Goal: Contribute content

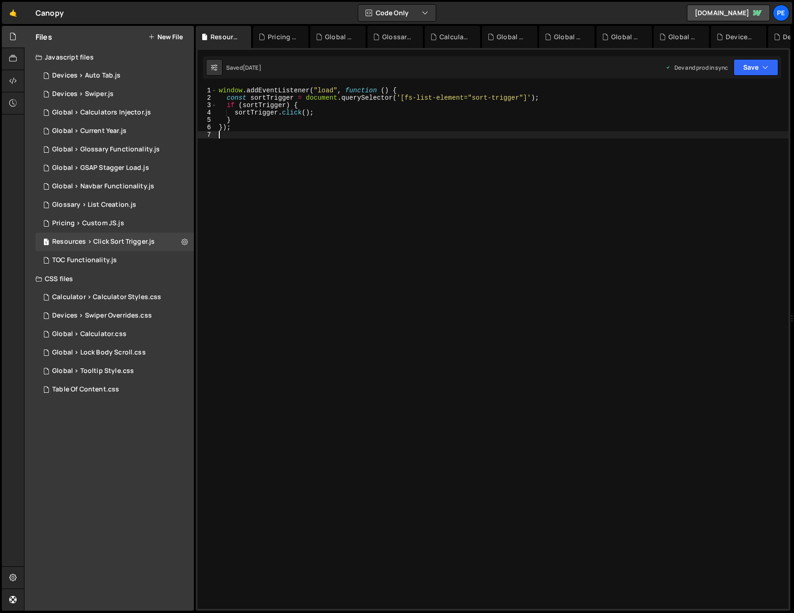
click at [319, 220] on div "window . addEventListener ( "load" , function ( ) { const sortTrigger = documen…" at bounding box center [503, 355] width 572 height 537
click at [94, 206] on div "Glossary > List Creation.js" at bounding box center [94, 205] width 84 height 8
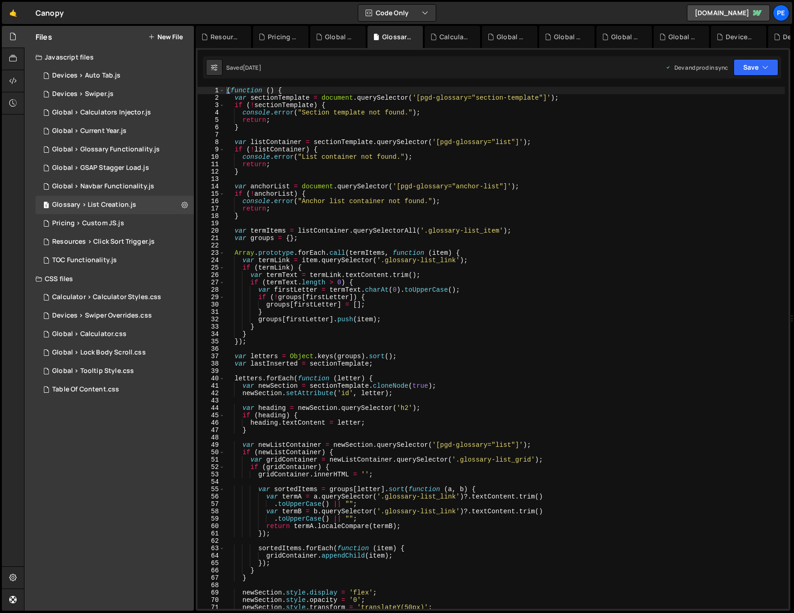
click at [417, 269] on div "( function ( ) { var sectionTemplate = document . querySelector ( '[pgd-glossar…" at bounding box center [505, 355] width 560 height 537
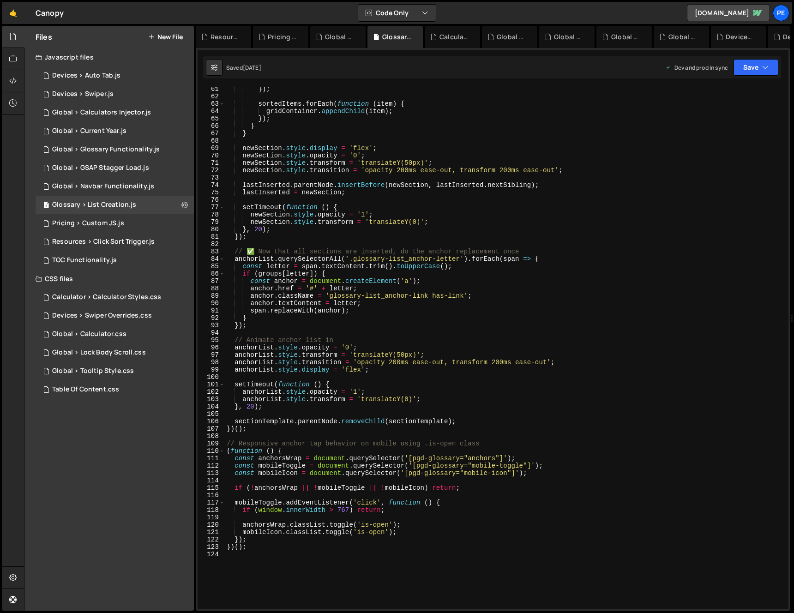
scroll to position [445, 0]
click at [347, 288] on div "}) ; sortedItems . forEach ( function ( item ) { gridContainer . appendChild ( …" at bounding box center [505, 353] width 560 height 537
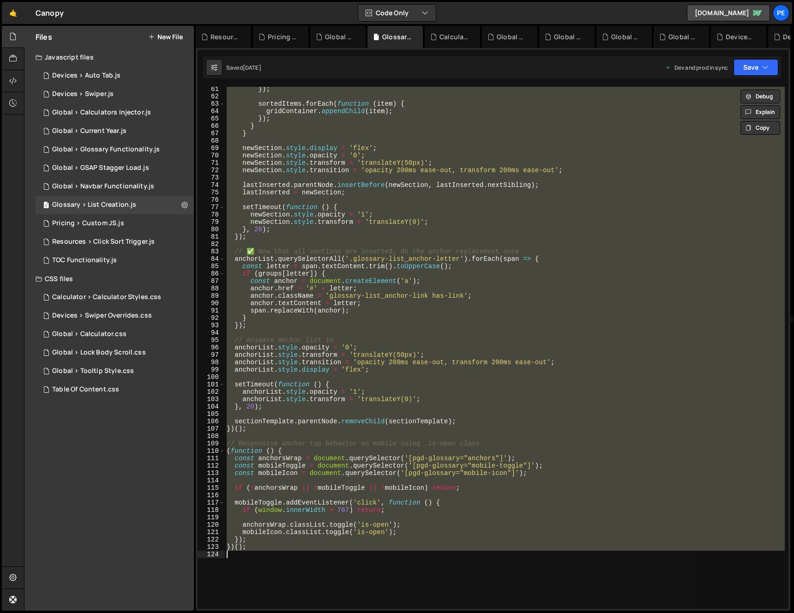
click at [459, 350] on div "}) ; sortedItems . forEach ( function ( item ) { gridContainer . appendChild ( …" at bounding box center [505, 348] width 560 height 522
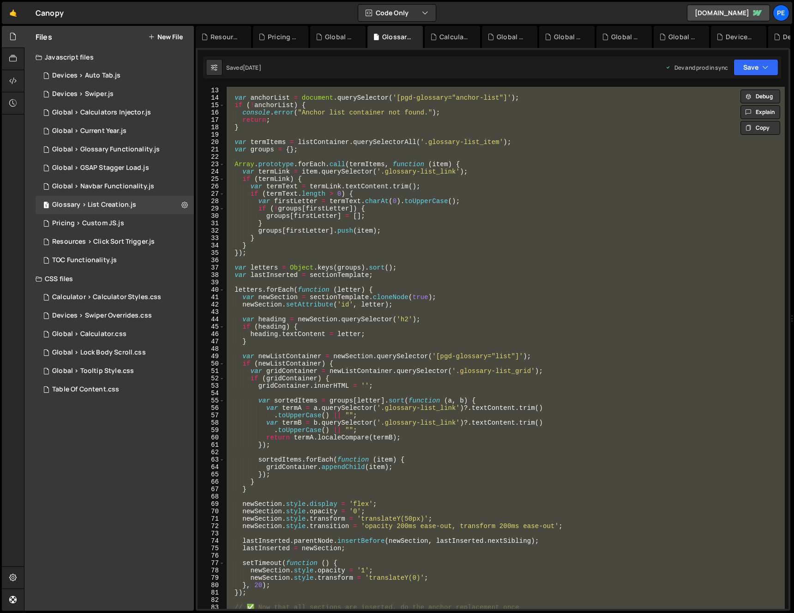
scroll to position [0, 0]
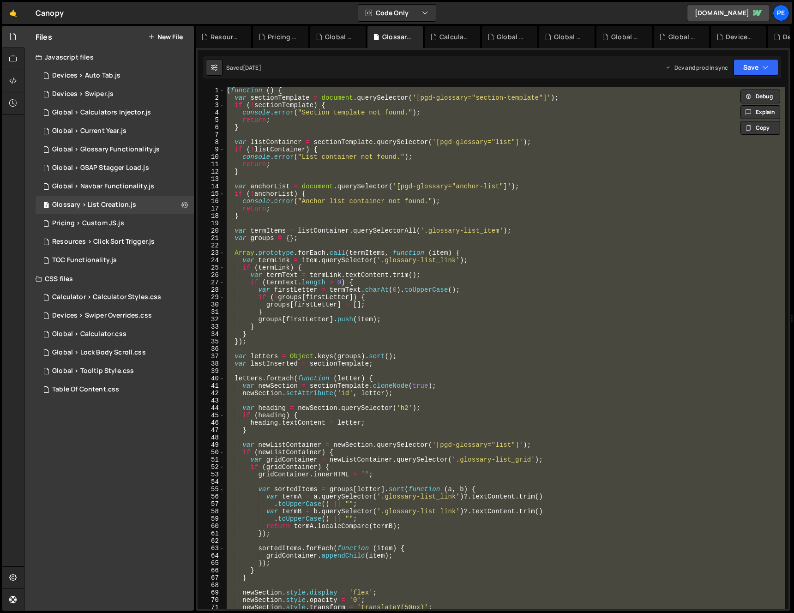
click at [556, 276] on div "( function ( ) { var sectionTemplate = document . querySelector ( '[pgd-glossar…" at bounding box center [505, 348] width 560 height 522
click at [551, 186] on div "( function ( ) { var sectionTemplate = document . querySelector ( '[pgd-glossar…" at bounding box center [505, 348] width 560 height 522
click at [544, 329] on div "( function ( ) { var sectionTemplate = document . querySelector ( '[pgd-glossar…" at bounding box center [505, 348] width 560 height 522
type textarea "}"
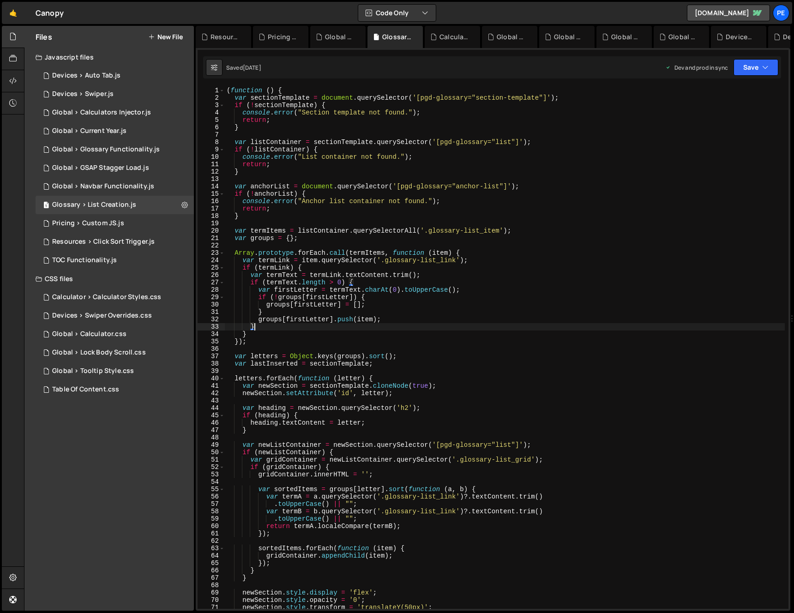
scroll to position [108, 0]
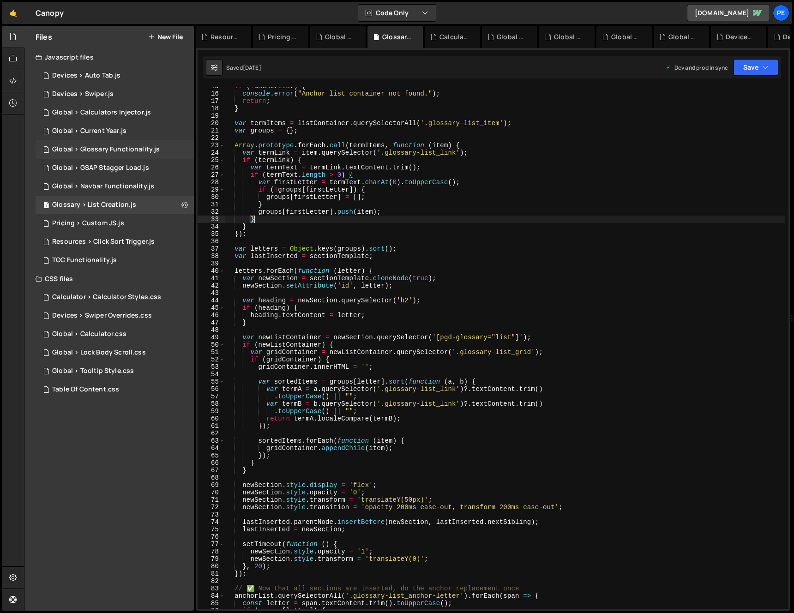
click at [152, 151] on div "Global > Glossary Functionality.js" at bounding box center [106, 149] width 108 height 8
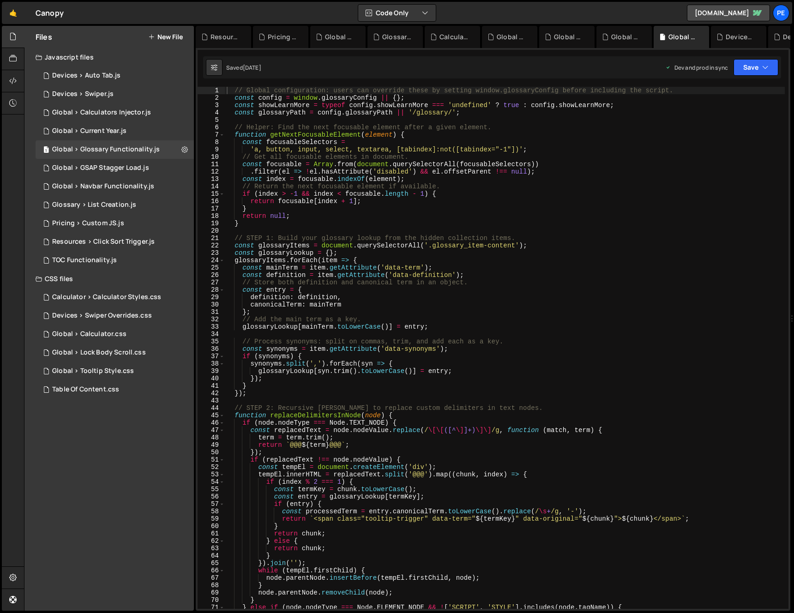
click at [566, 224] on div "// Global configuration: users can override these by setting window.glossaryCon…" at bounding box center [505, 355] width 560 height 537
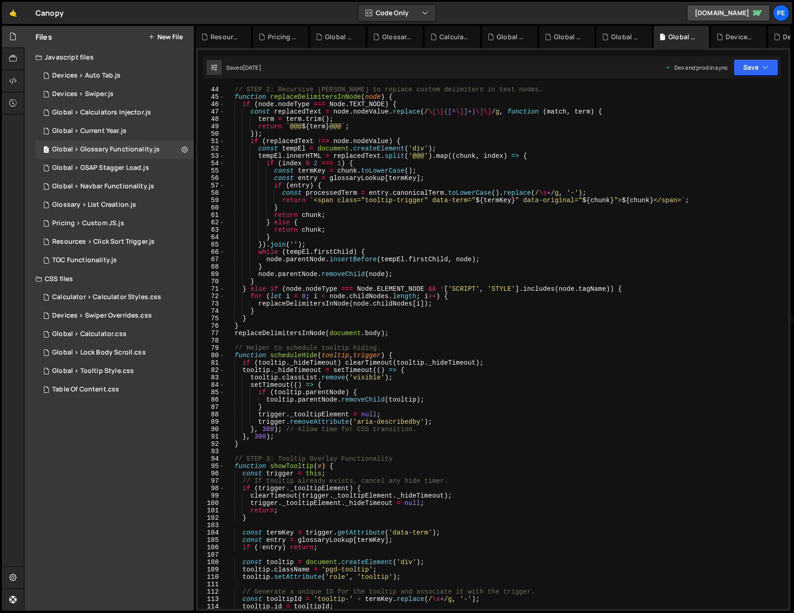
scroll to position [456, 0]
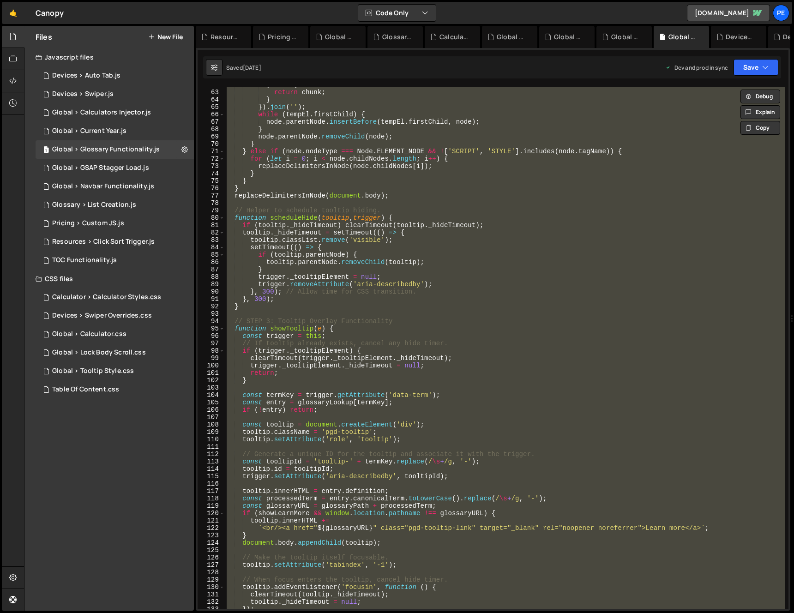
click at [388, 259] on div "} else { return chunk ; } }) . join ( '' ) ; while ( tempEl . firstChild ) { no…" at bounding box center [505, 348] width 560 height 522
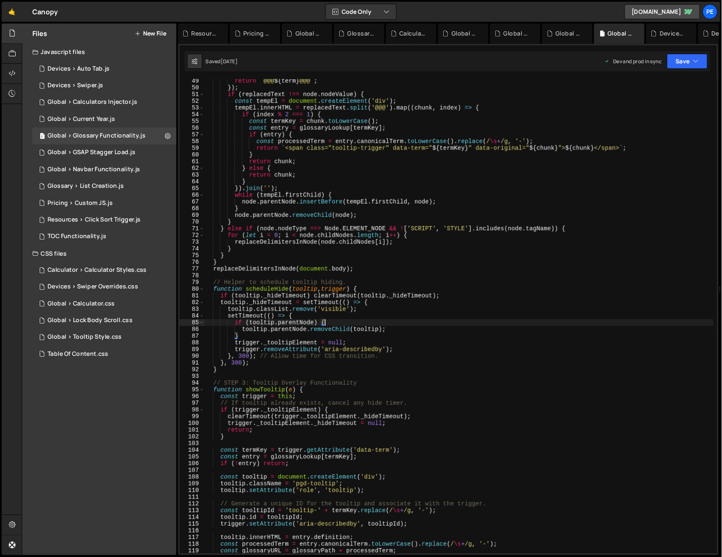
scroll to position [0, 0]
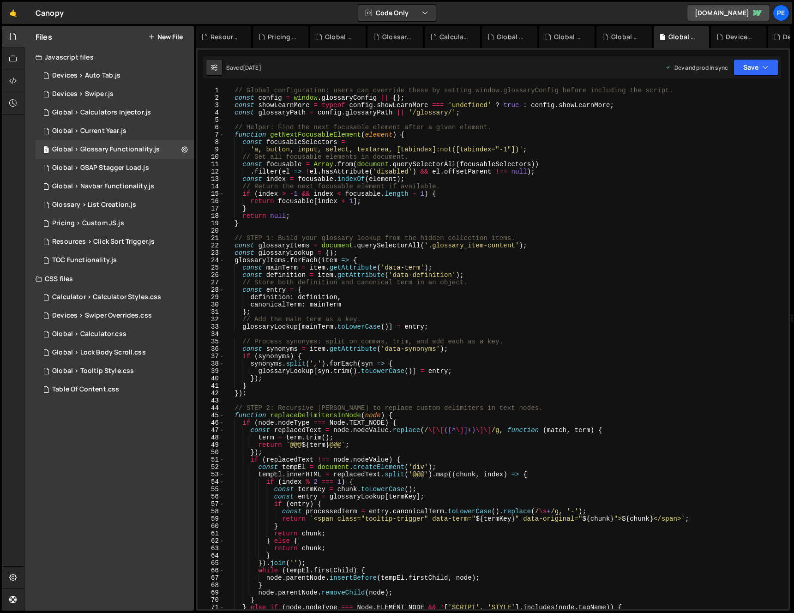
click at [403, 279] on div "// Global configuration: users can override these by setting window.glossaryCon…" at bounding box center [505, 355] width 560 height 537
type textarea "const definition = item.getAttribute('data-definition'); // Store both definiti…"
click at [641, 332] on div "// Global configuration: users can override these by setting window.glossaryCon…" at bounding box center [505, 355] width 560 height 537
click at [532, 8] on div "🤙 Canopy ⚠️ Code is being edited in another browser Code Only Code Only Code + …" at bounding box center [397, 13] width 791 height 22
click at [336, 250] on div "// Global configuration: users can override these by setting window.glossaryCon…" at bounding box center [505, 355] width 560 height 537
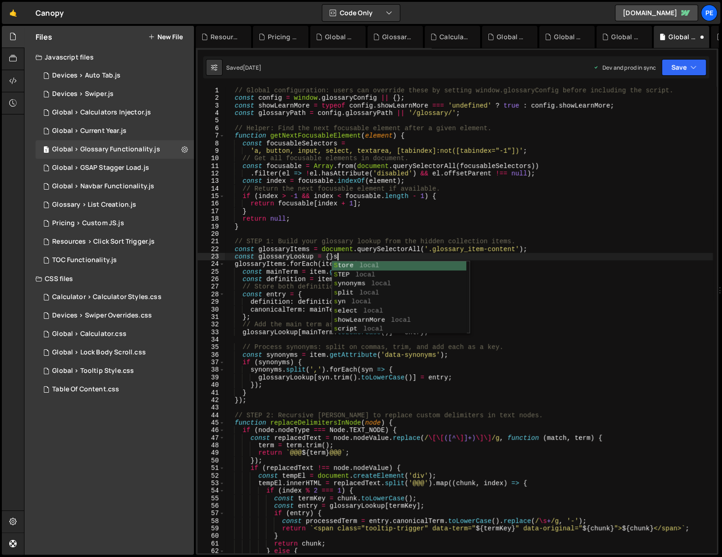
scroll to position [0, 7]
type textarea "const glossaryLookup = {}so"
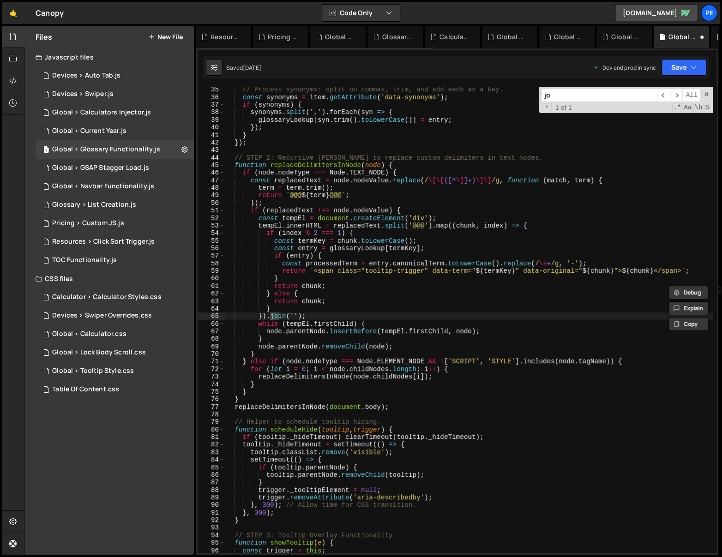
scroll to position [258, 0]
type input "j"
type input "show"
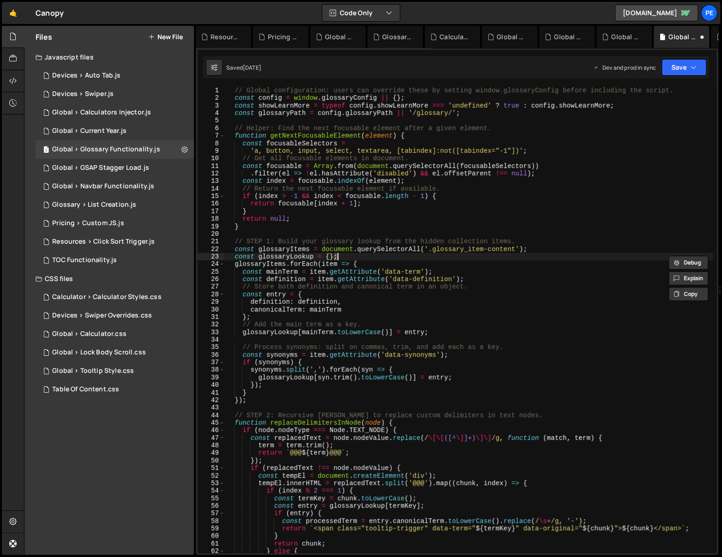
scroll to position [0, 0]
click at [434, 252] on div "// Global configuration: users can override these by setting window.glossaryCon…" at bounding box center [469, 328] width 488 height 482
type textarea "const glossaryItems = document.querySelectorAll('.glossary_item-content');"
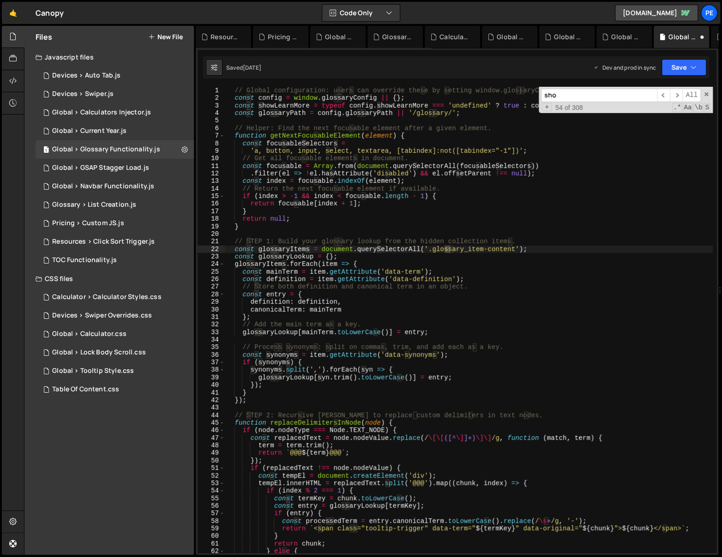
scroll to position [484, 0]
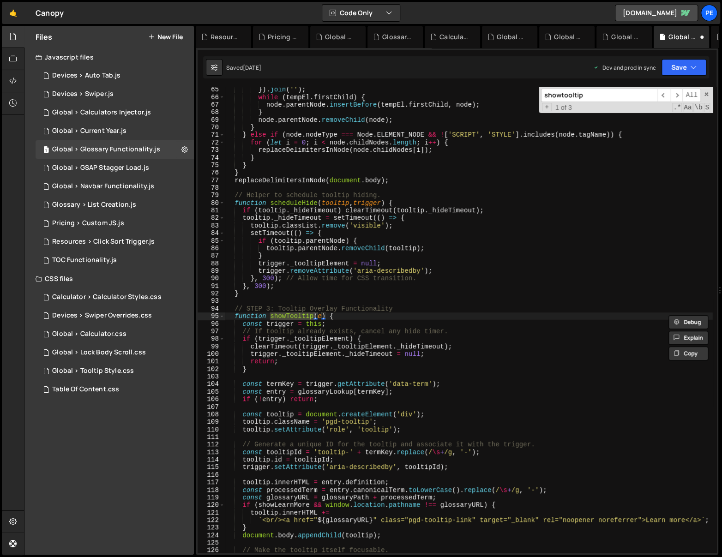
type input "showtooltip"
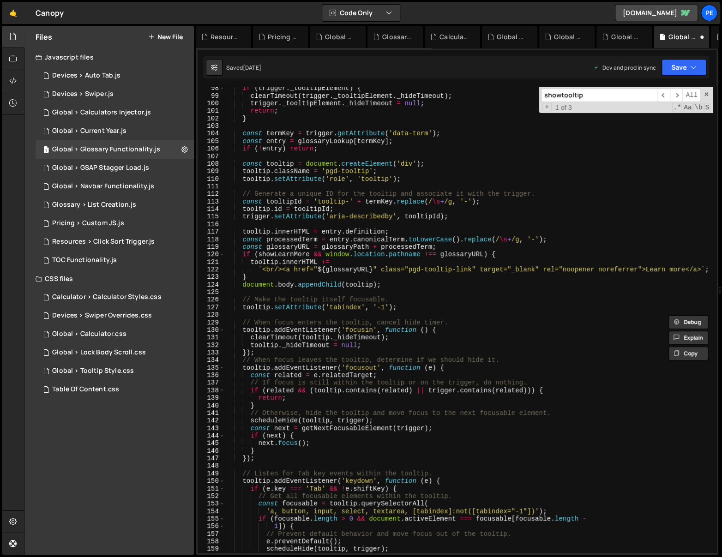
scroll to position [684, 0]
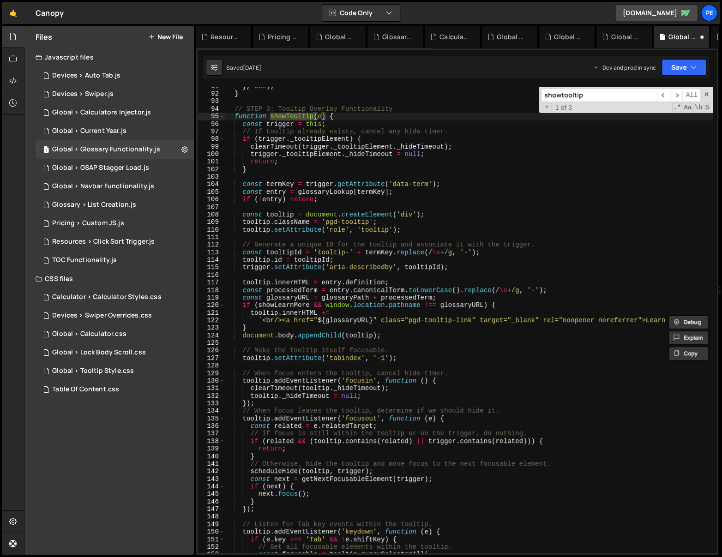
click at [636, 95] on input "showtooltip" at bounding box center [599, 95] width 116 height 13
click at [393, 208] on div "} , 300 ) ; } // STEP 3: Tooltip Overlay Functionality function showTooltip ( e…" at bounding box center [469, 324] width 488 height 482
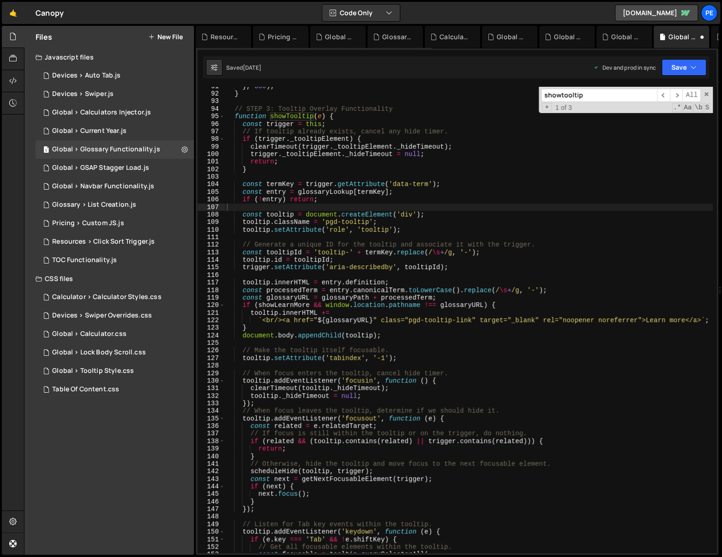
paste input "processedTerm"
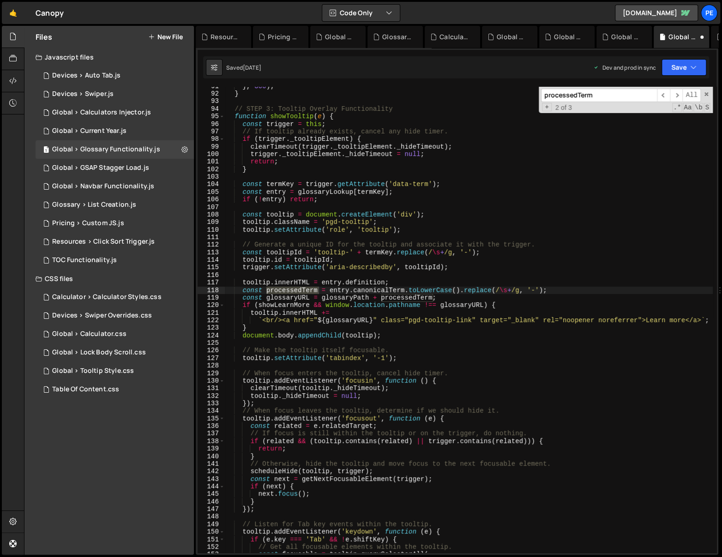
type input "processedTerm"
click at [430, 291] on div "} , 300 ) ; } // STEP 3: Tooltip Overlay Functionality function showTooltip ( e…" at bounding box center [469, 324] width 488 height 482
click at [411, 291] on div "} , 300 ) ; } // STEP 3: Tooltip Overlay Functionality function showTooltip ( e…" at bounding box center [469, 324] width 488 height 482
click at [463, 295] on div "} , 300 ) ; } // STEP 3: Tooltip Overlay Functionality function showTooltip ( e…" at bounding box center [469, 324] width 488 height 482
paste textarea "[^a-z0-9\s-]/g, '"
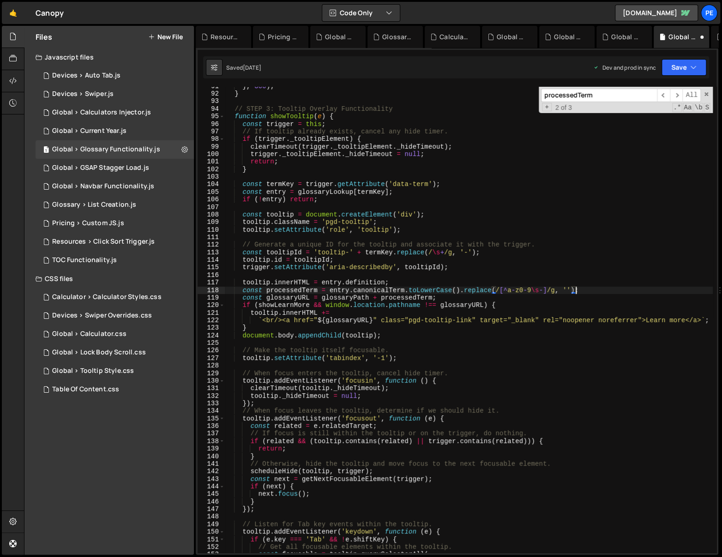
paste textarea ".replace(/\s+/g, '-');"
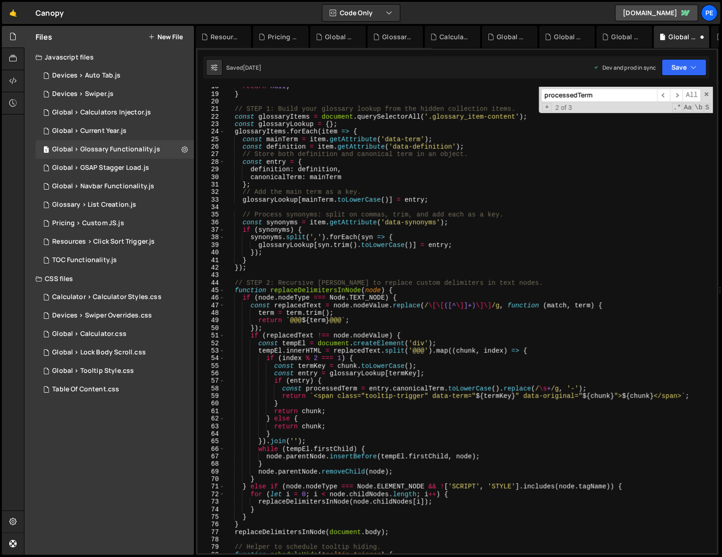
scroll to position [193, 0]
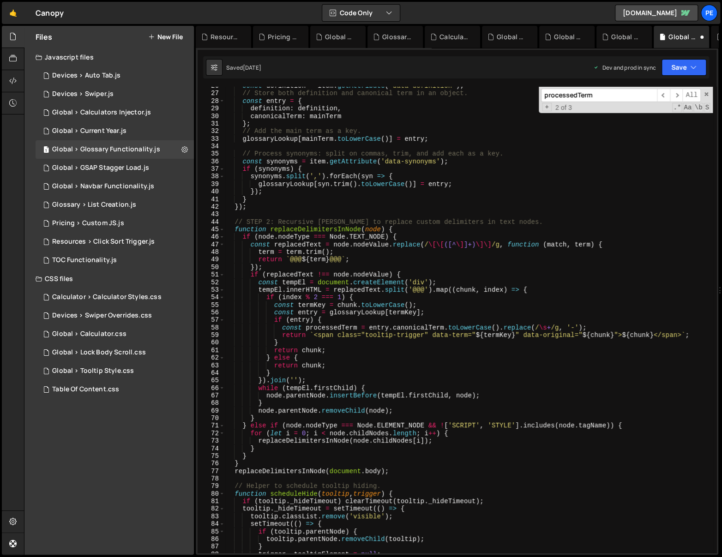
click at [327, 328] on div "const definition = item . getAttribute ( 'data-definition' ) ; // Store both de…" at bounding box center [469, 323] width 488 height 482
drag, startPoint x: 499, startPoint y: 324, endPoint x: 584, endPoint y: 331, distance: 85.7
click at [499, 324] on div "const definition = item . getAttribute ( 'data-definition' ) ; // Store both de…" at bounding box center [469, 323] width 488 height 482
paste textarea "[^a-z0-9\s-]/g, '"
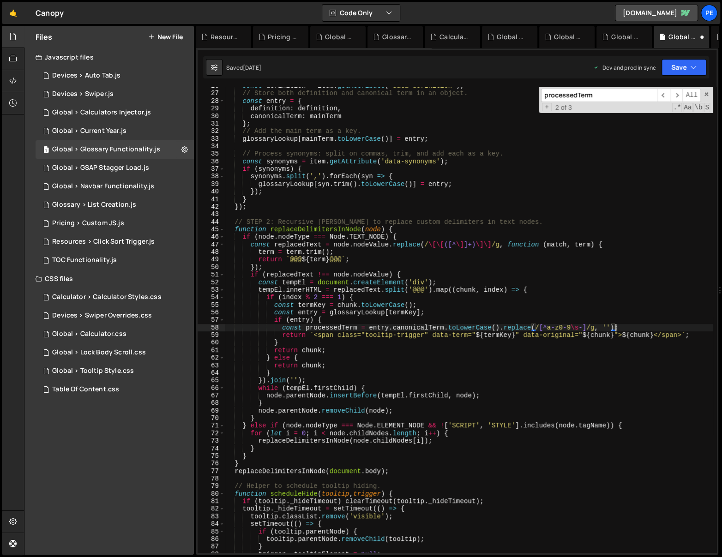
paste textarea ".replace(/\s+/g, '-')"
click at [464, 313] on div "const definition = item . getAttribute ( 'data-definition' ) ; // Store both de…" at bounding box center [469, 323] width 488 height 482
type textarea "const entry = glossaryLookup[termKey];"
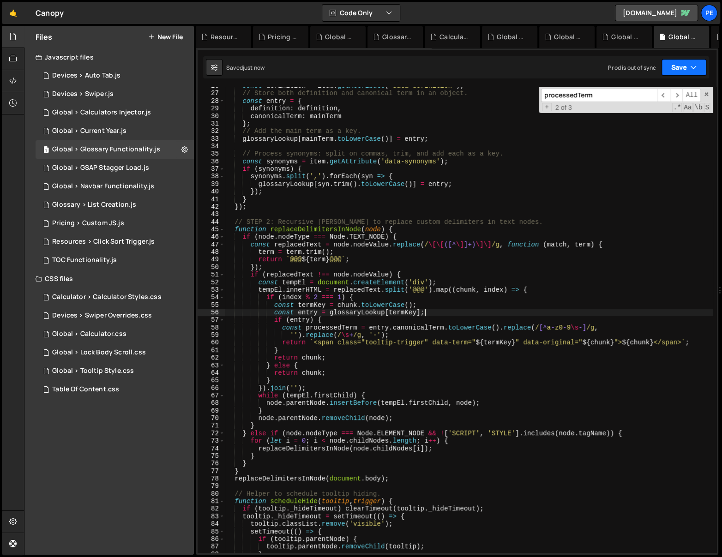
click at [696, 67] on button "Save" at bounding box center [684, 67] width 45 height 17
